Goal: Task Accomplishment & Management: Manage account settings

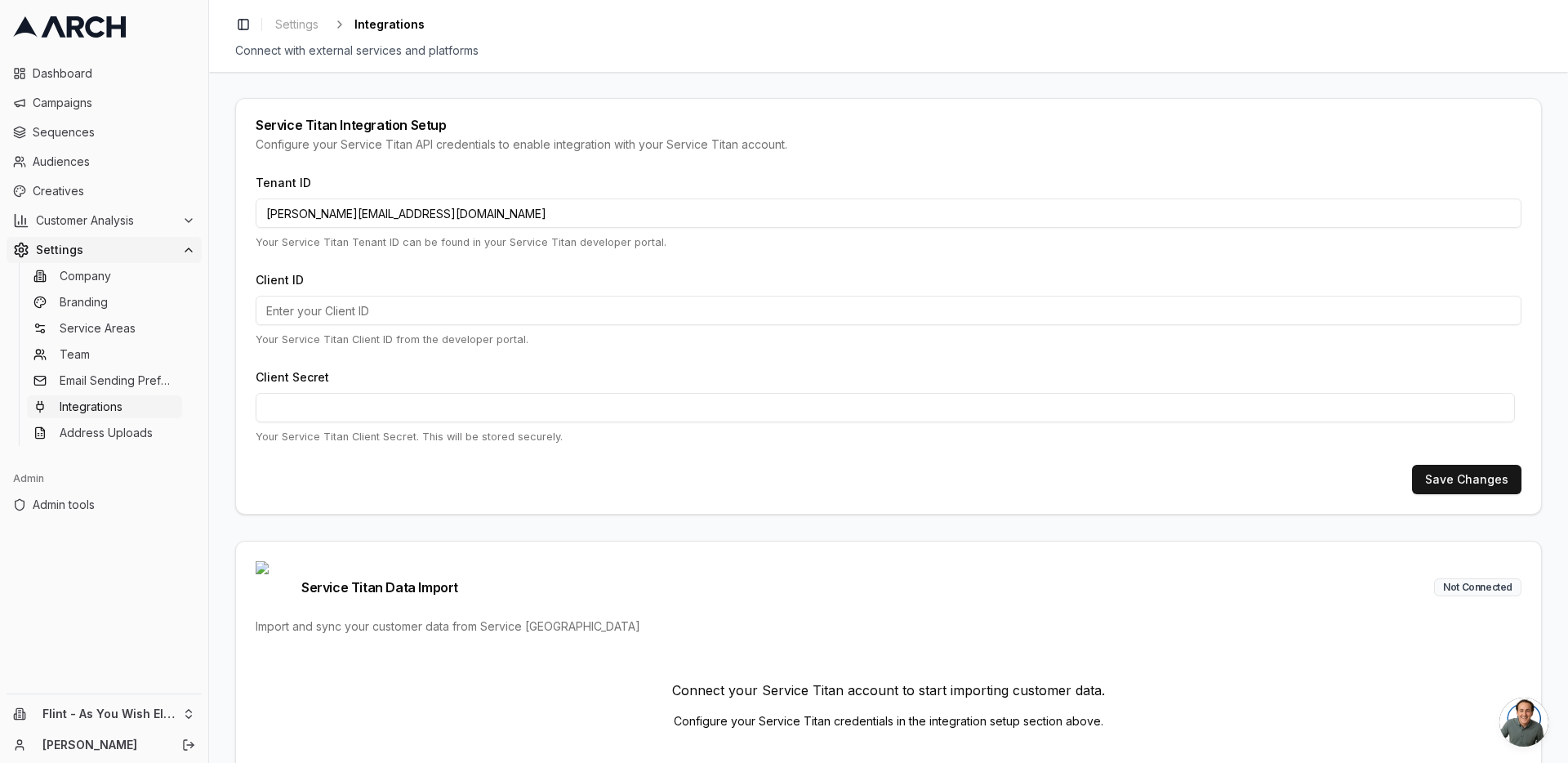
click at [397, 215] on input "[PERSON_NAME][EMAIL_ADDRESS][DOMAIN_NAME]" at bounding box center [889, 213] width 1266 height 30
paste input "435875483"
type input "435875483"
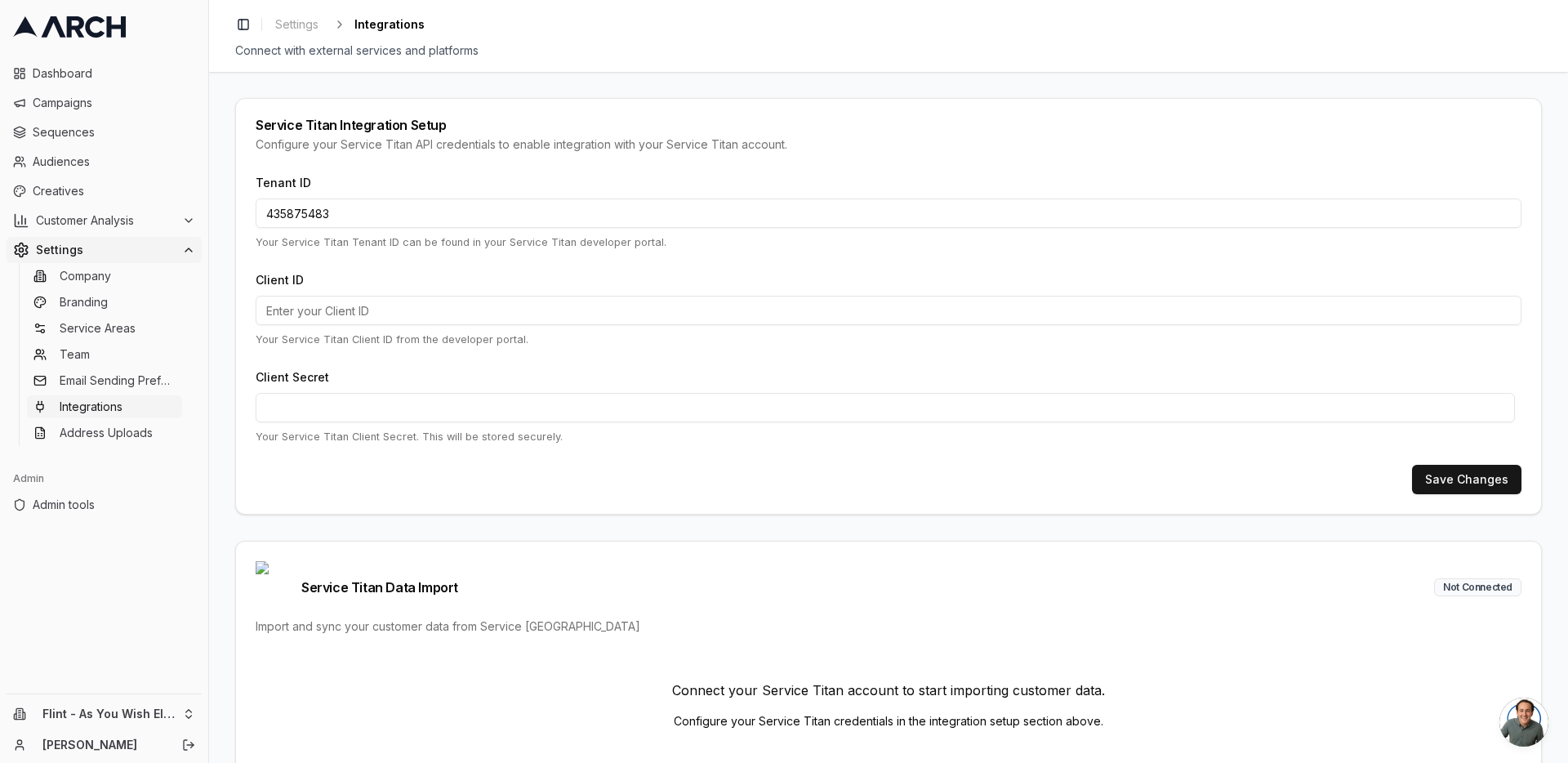
click at [433, 317] on input "Client ID" at bounding box center [889, 311] width 1266 height 30
paste input "cid.wlv8k8ko5z01eeewhtmufb2kd"
type input "cid.wlv8k8ko5z01eeewhtmufb2kd"
click at [1471, 482] on button "Save Changes" at bounding box center [1467, 480] width 109 height 30
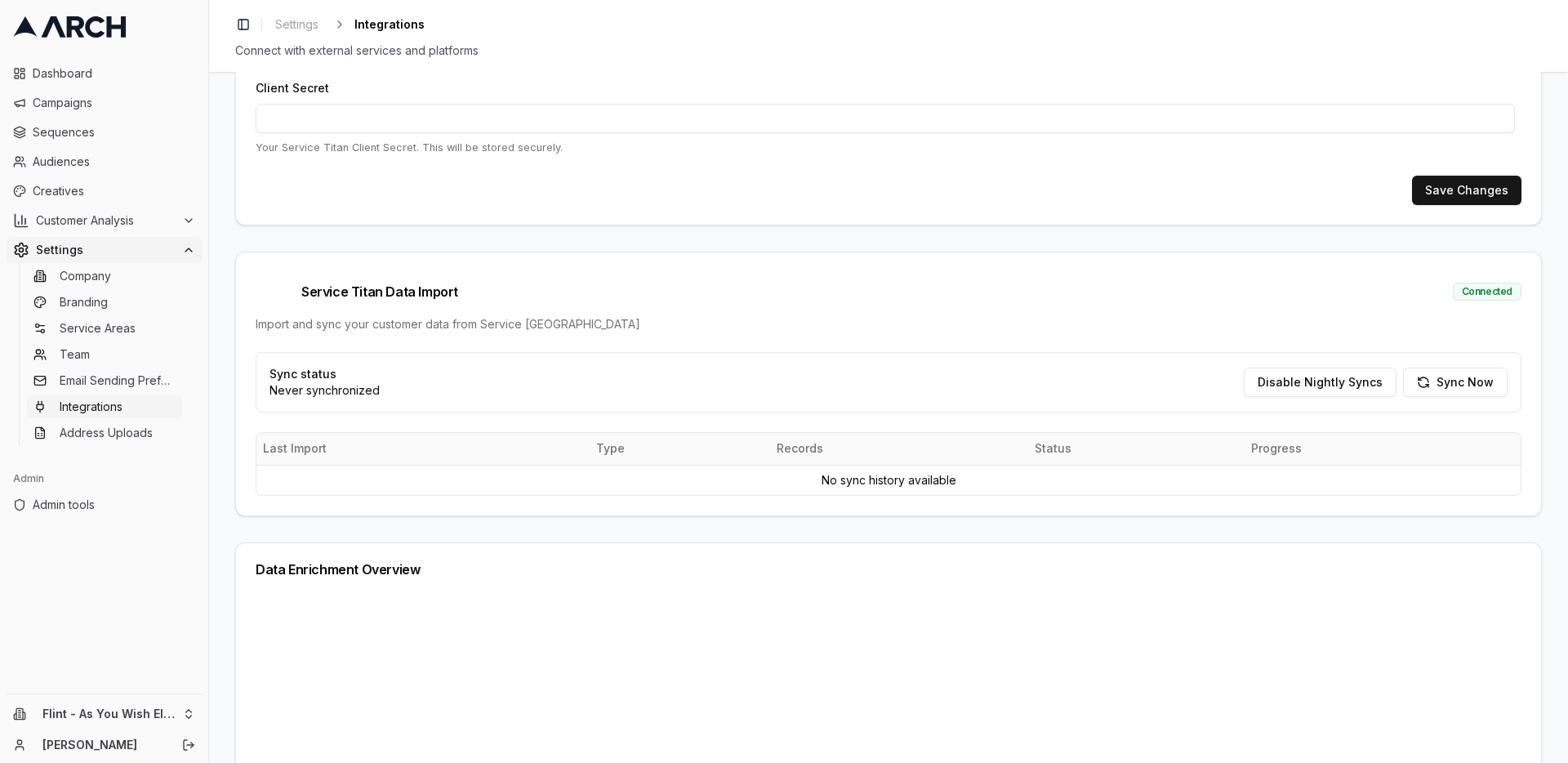
scroll to position [294, 0]
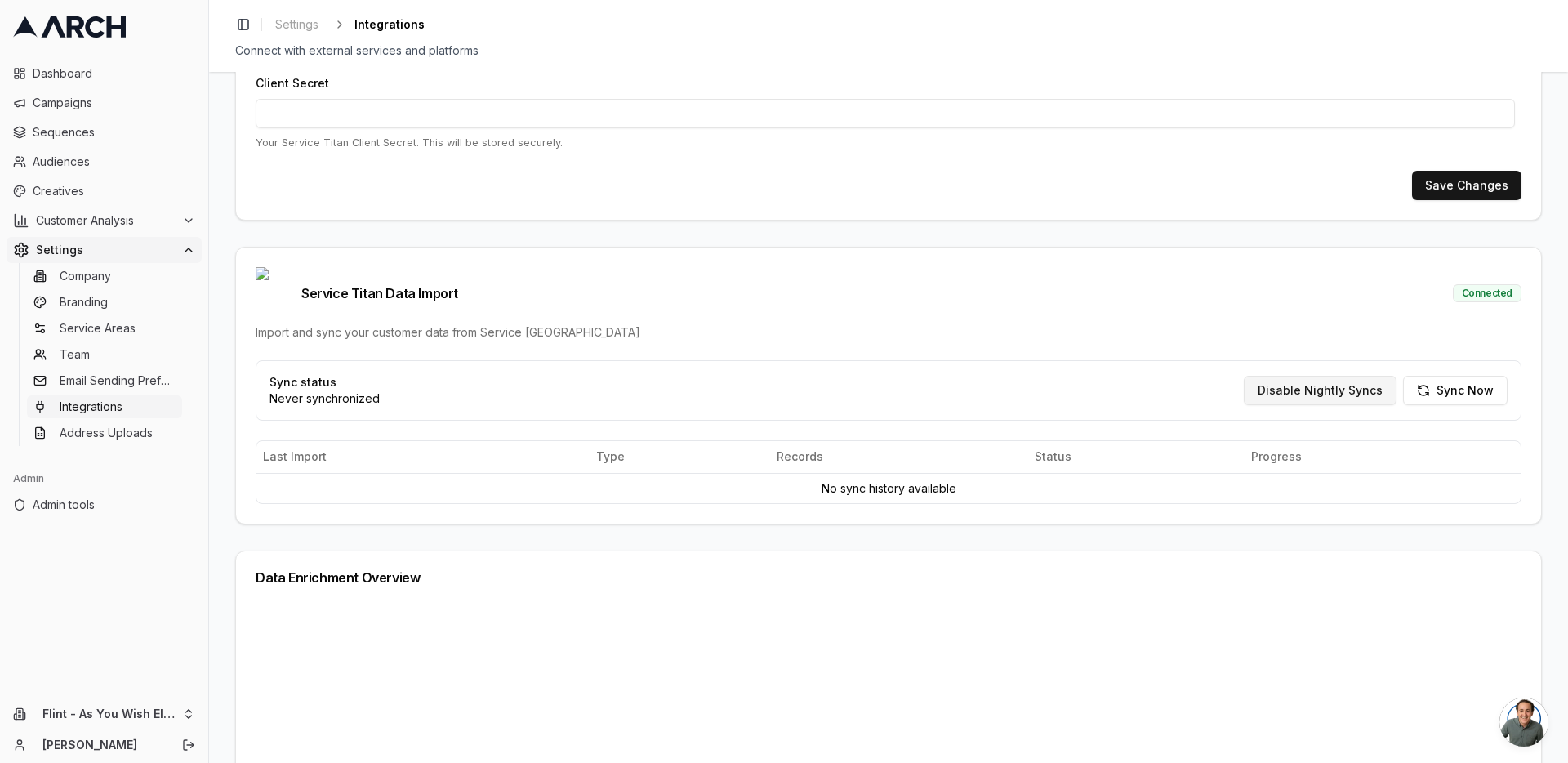
click at [1332, 375] on button "Disable Nightly Syncs" at bounding box center [1320, 390] width 153 height 30
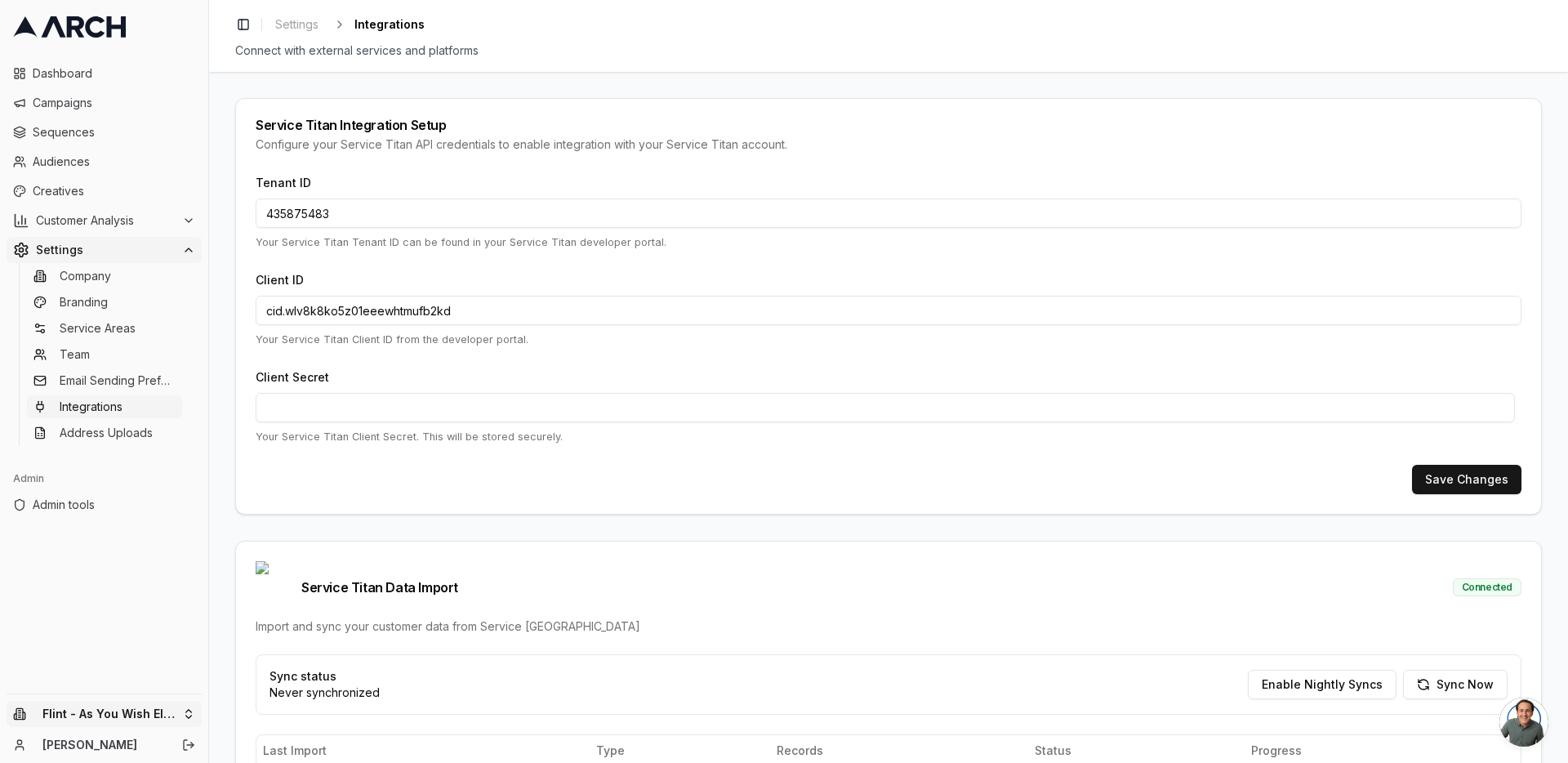
click at [170, 722] on html "Dashboard Campaigns Sequences Audiences Creatives Customer Analysis Settings Co…" at bounding box center [784, 381] width 1568 height 763
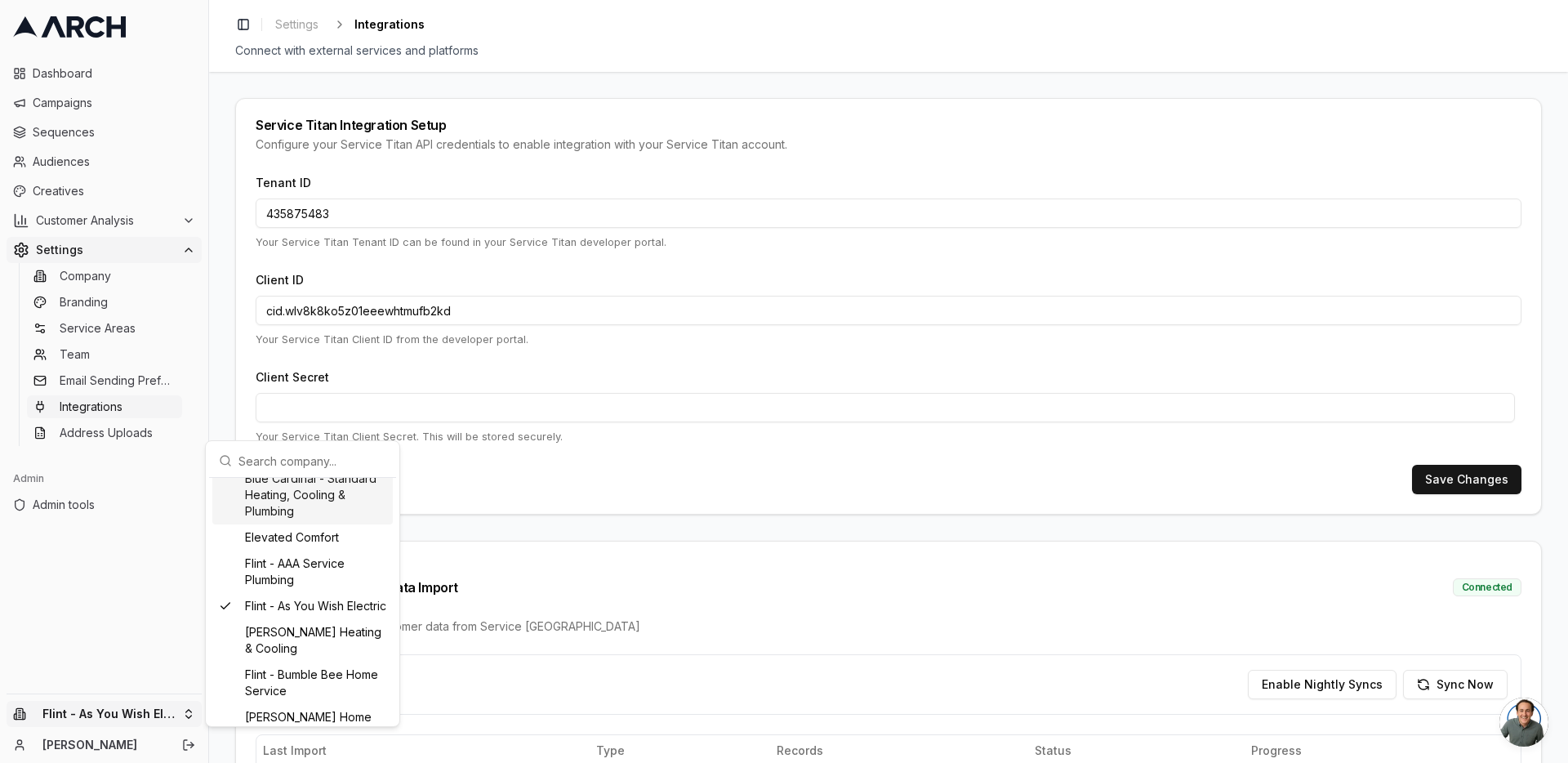
scroll to position [392, 0]
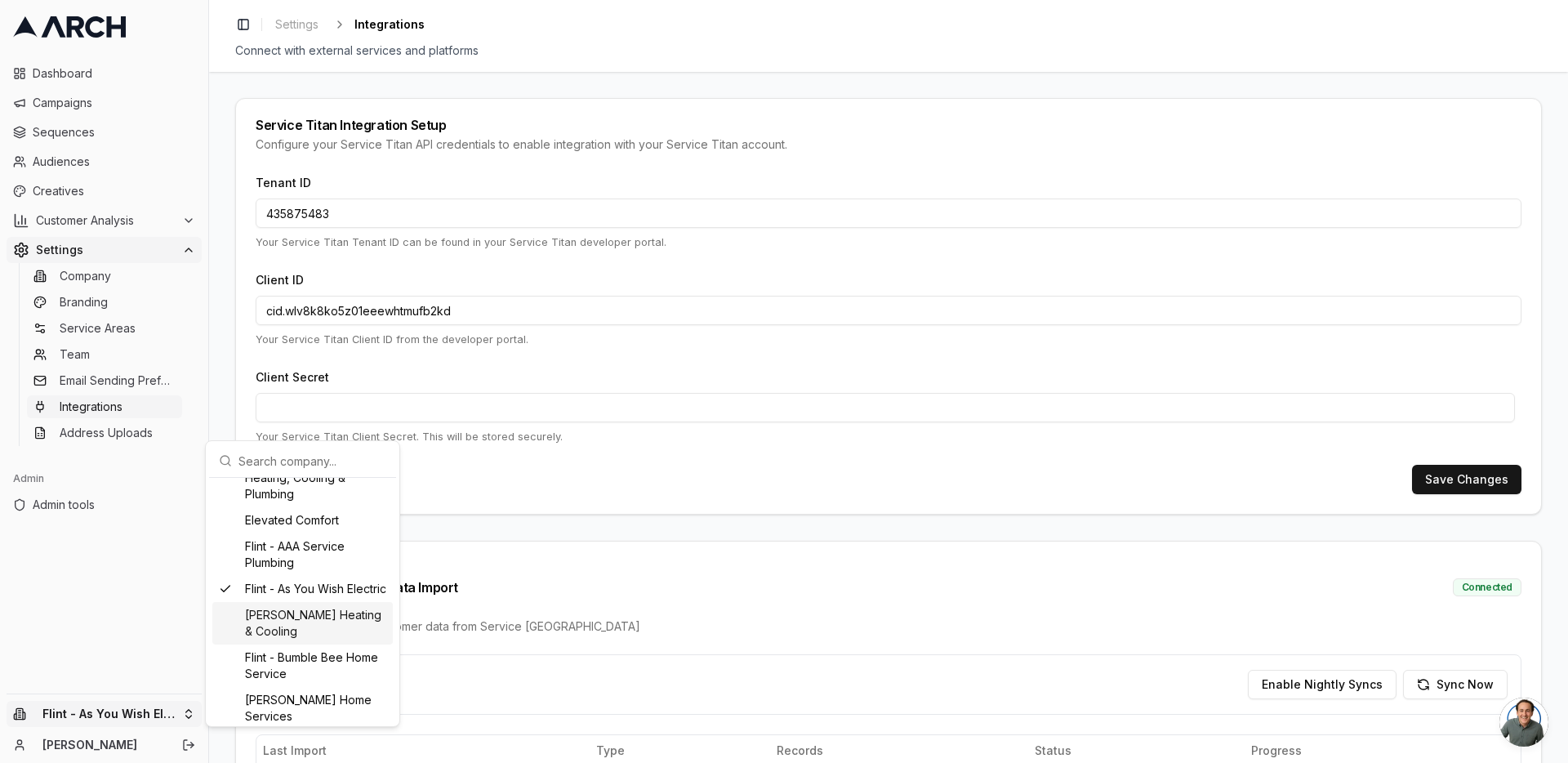
click at [342, 629] on div "Flint - Bartlett Heating & Cooling" at bounding box center [302, 624] width 181 height 43
